Goal: Task Accomplishment & Management: Use online tool/utility

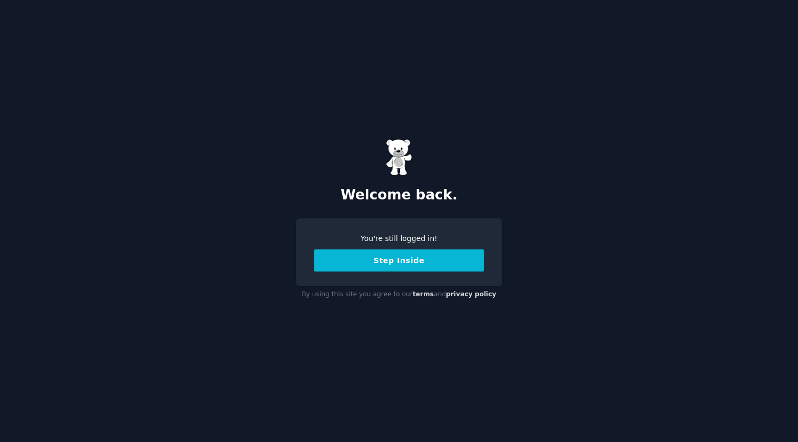
click at [392, 263] on button "Step Inside" at bounding box center [398, 260] width 169 height 22
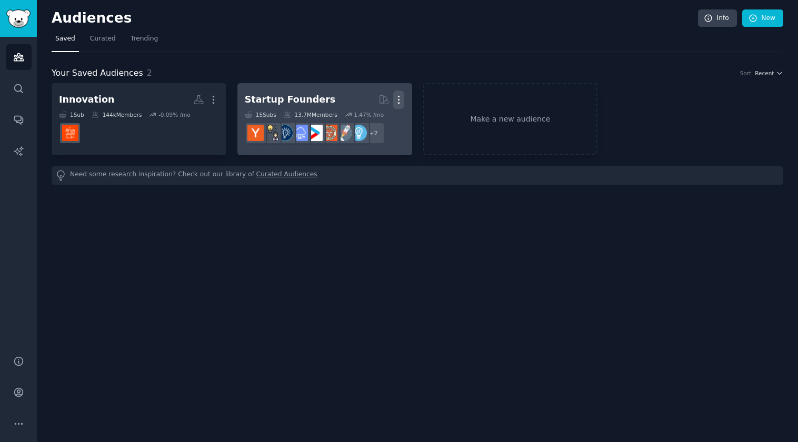
click at [399, 97] on icon "button" at bounding box center [398, 99] width 1 height 7
click at [366, 120] on p "Delete" at bounding box center [370, 121] width 24 height 11
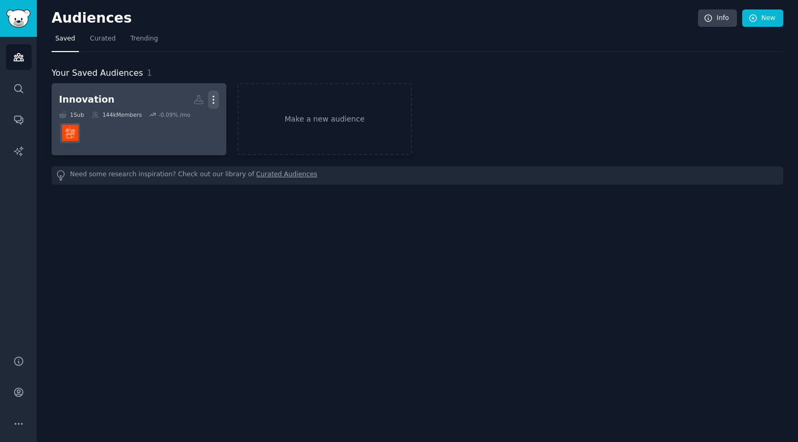
click at [212, 99] on icon "button" at bounding box center [213, 99] width 11 height 11
click at [181, 121] on p "Delete" at bounding box center [185, 121] width 24 height 11
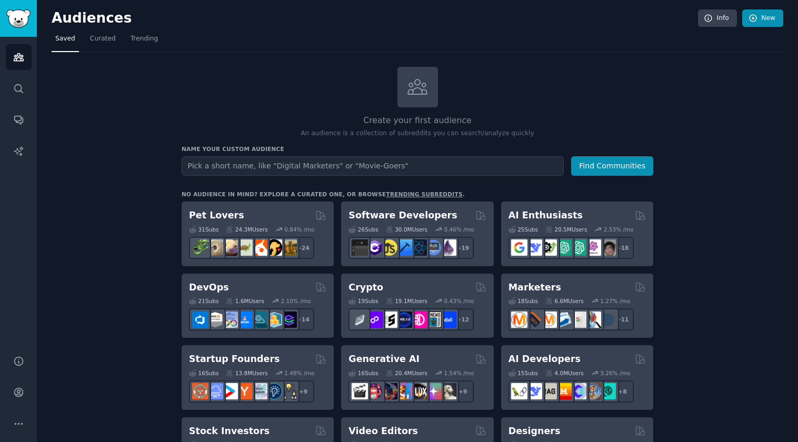
click at [763, 21] on link "New" at bounding box center [762, 18] width 41 height 18
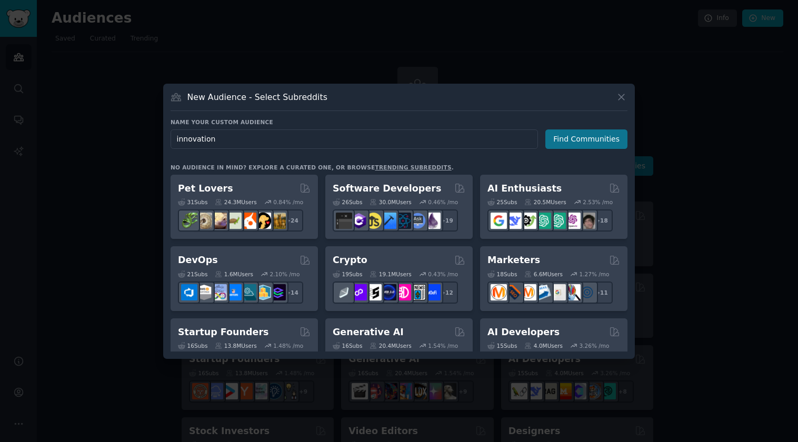
type input "innovation"
click at [584, 142] on button "Find Communities" at bounding box center [586, 138] width 82 height 19
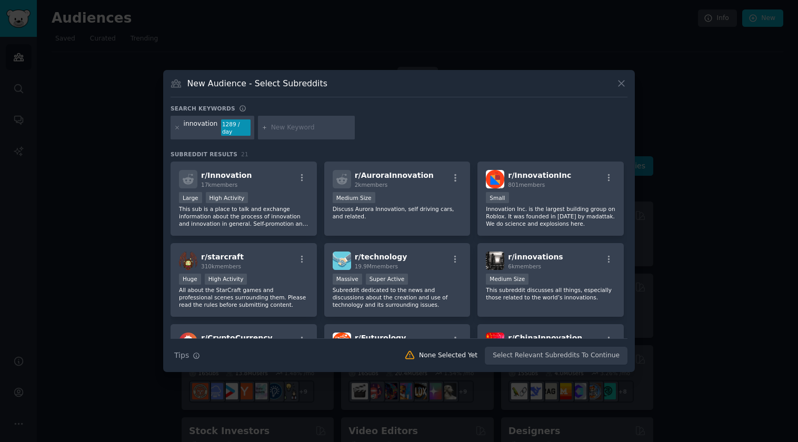
click at [446, 135] on div "innovation 1289 / day" at bounding box center [399, 130] width 457 height 28
click at [176, 128] on icon at bounding box center [177, 128] width 6 height 6
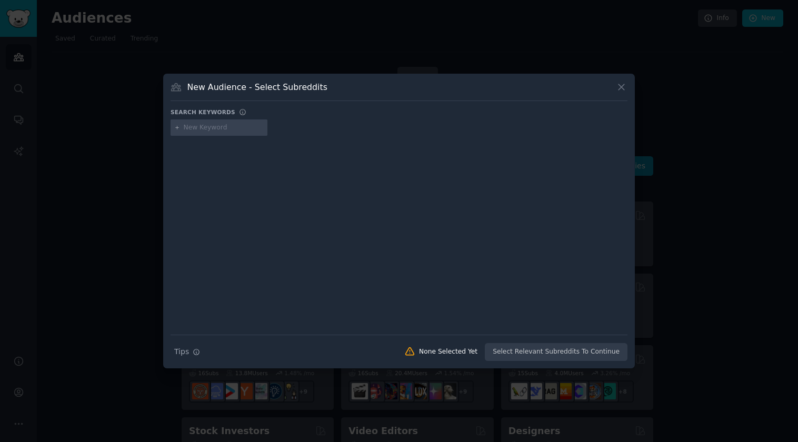
click at [214, 130] on input "text" at bounding box center [224, 127] width 80 height 9
type input "new product development"
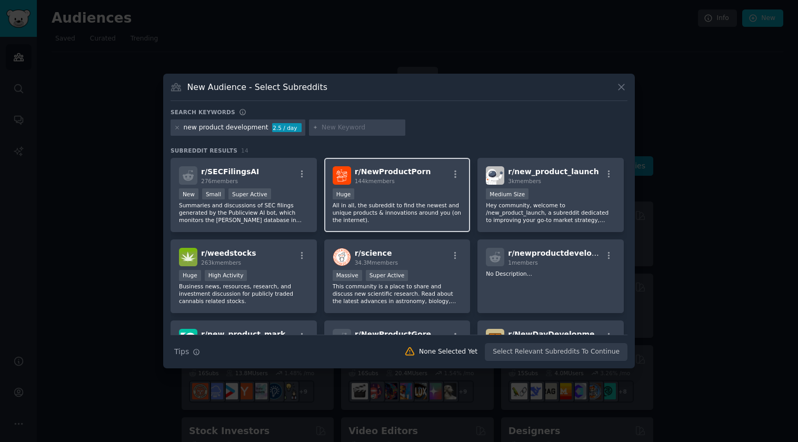
click at [394, 182] on div "144k members" at bounding box center [393, 180] width 76 height 7
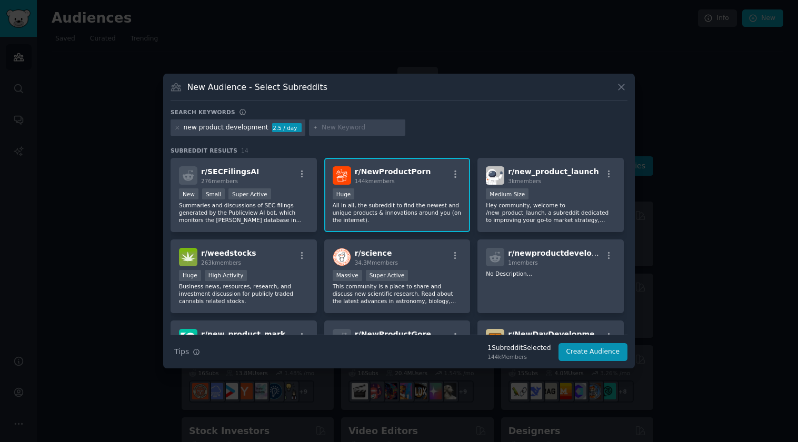
click at [327, 132] on input "text" at bounding box center [362, 127] width 80 height 9
type input "product innovation"
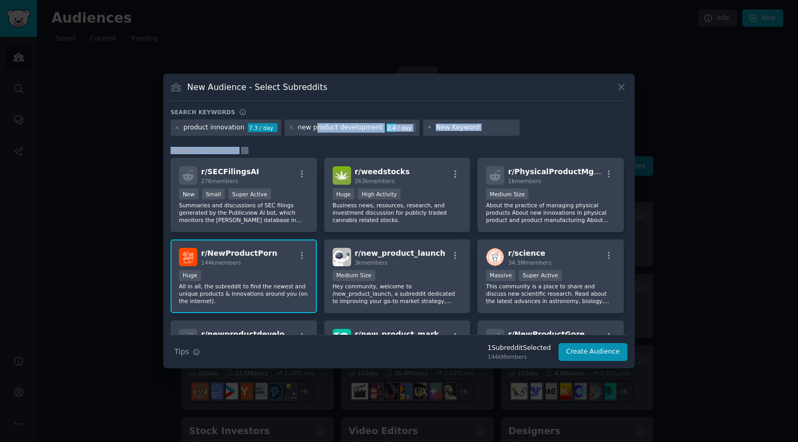
drag, startPoint x: 312, startPoint y: 130, endPoint x: 440, endPoint y: 151, distance: 130.1
click at [440, 151] on div "Search keywords product innovation 7.3 / day new product development 2.4 / day …" at bounding box center [399, 234] width 457 height 253
click at [440, 151] on h3 "Subreddit Results 30" at bounding box center [399, 150] width 457 height 7
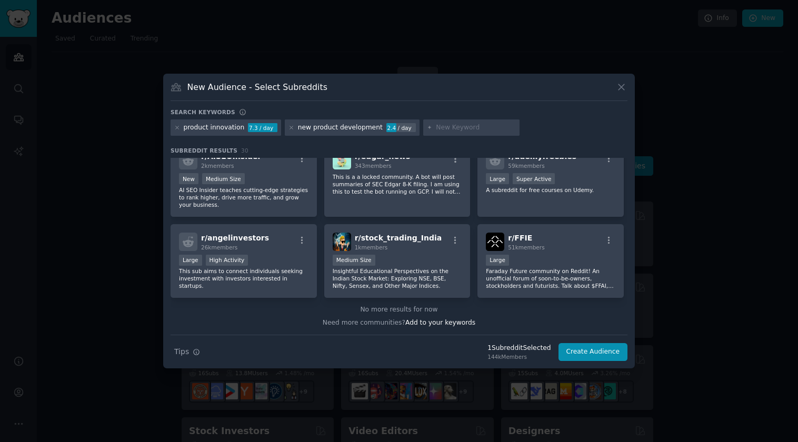
scroll to position [658, 0]
click at [288, 127] on icon at bounding box center [291, 128] width 6 height 6
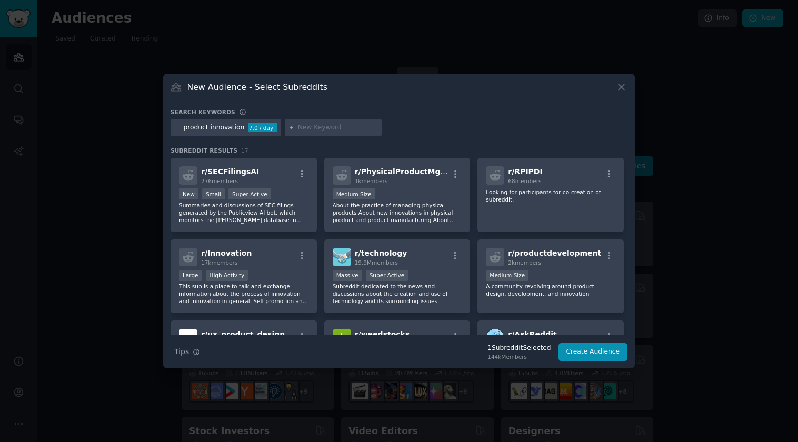
click at [288, 129] on icon at bounding box center [291, 128] width 6 height 6
click at [298, 129] on input "text" at bounding box center [338, 127] width 80 height 9
type input "p"
type input "cpg"
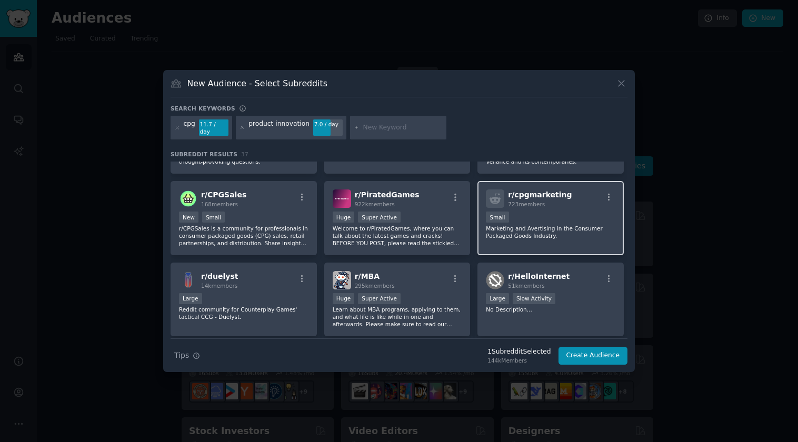
scroll to position [304, 0]
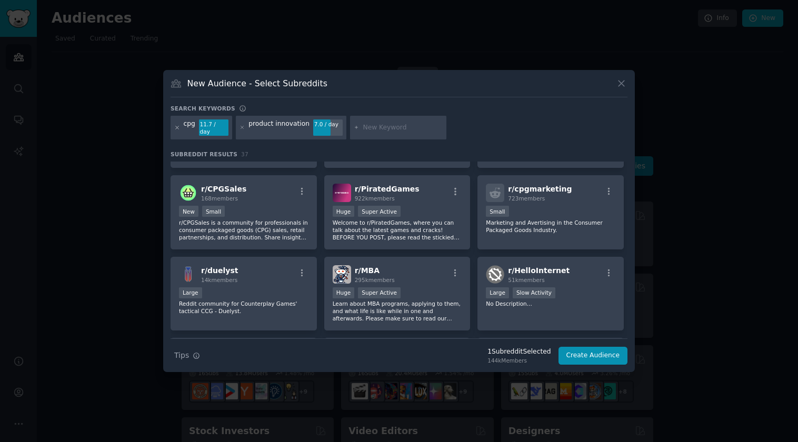
click at [177, 128] on icon at bounding box center [177, 128] width 6 height 6
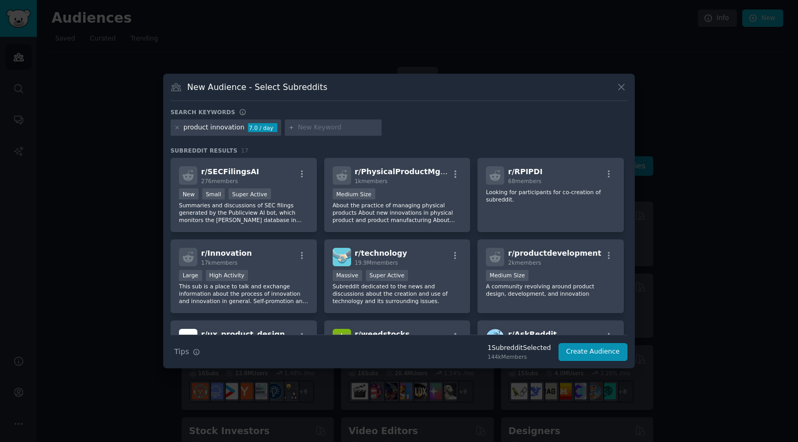
click at [299, 127] on input "text" at bounding box center [338, 127] width 80 height 9
type input "consumer packaged goods"
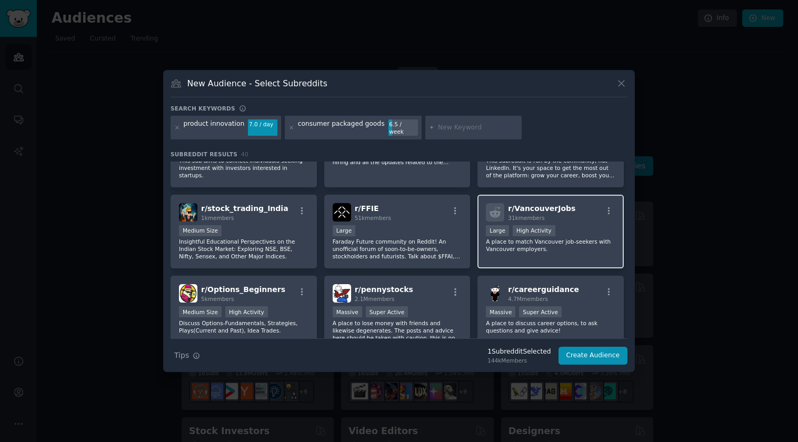
scroll to position [760, 0]
